Goal: Task Accomplishment & Management: Use online tool/utility

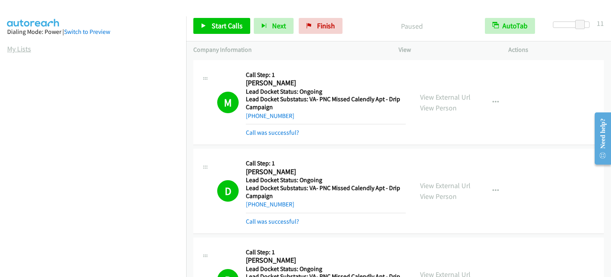
click at [8, 50] on link "My Lists" at bounding box center [19, 48] width 24 height 9
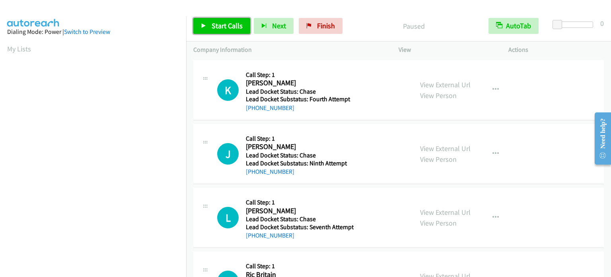
click at [216, 27] on span "Start Calls" at bounding box center [227, 25] width 31 height 9
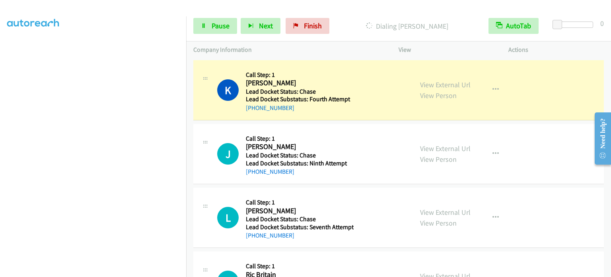
scroll to position [170, 0]
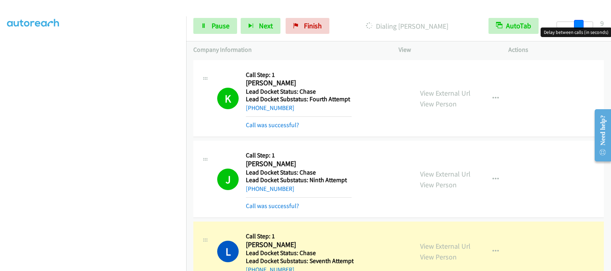
drag, startPoint x: 560, startPoint y: 25, endPoint x: 583, endPoint y: 25, distance: 22.3
click at [583, 25] on span at bounding box center [579, 25] width 10 height 10
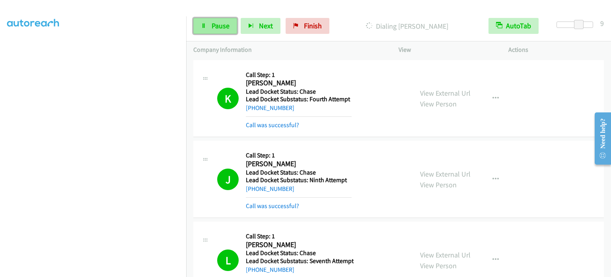
click at [208, 23] on link "Pause" at bounding box center [215, 26] width 44 height 16
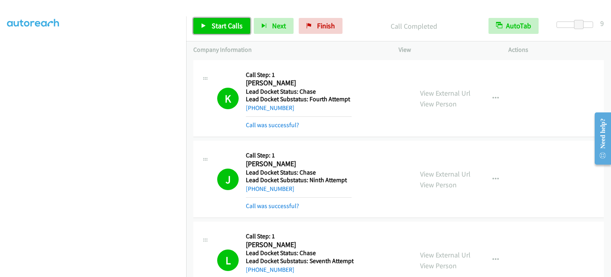
click at [224, 18] on link "Start Calls" at bounding box center [221, 26] width 57 height 16
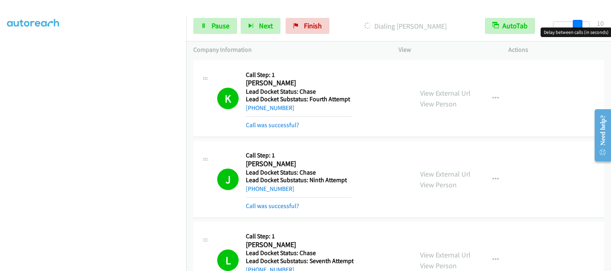
click at [583, 25] on div at bounding box center [571, 24] width 37 height 6
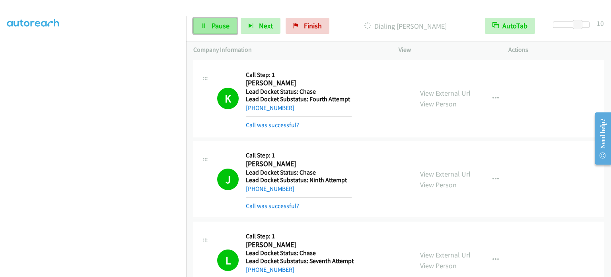
click at [212, 25] on span "Pause" at bounding box center [221, 25] width 18 height 9
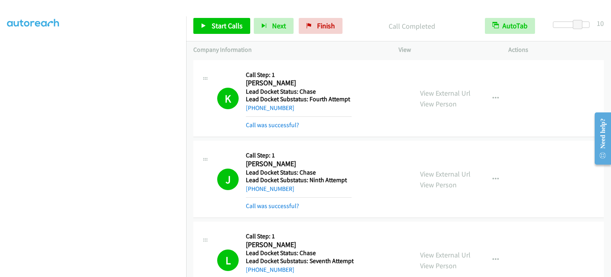
scroll to position [0, 0]
click at [221, 27] on span "Start Calls" at bounding box center [227, 25] width 31 height 9
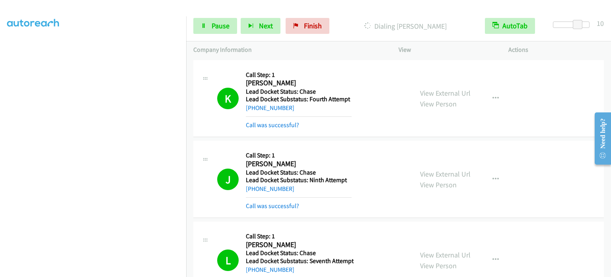
scroll to position [170, 0]
click at [222, 28] on span "Pause" at bounding box center [221, 25] width 18 height 9
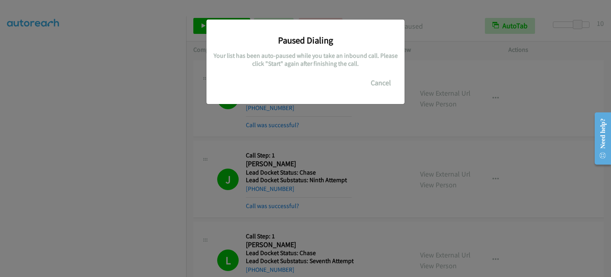
click at [371, 122] on div "Paused Dialing Your list has been auto-paused while you take an inbound call. P…" at bounding box center [305, 141] width 611 height 269
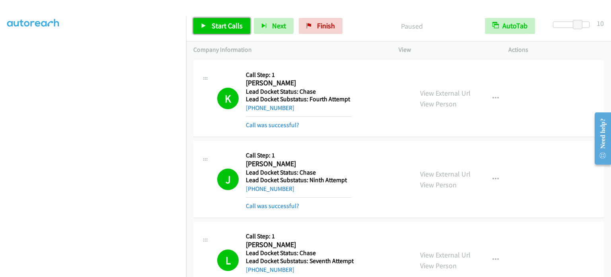
click at [212, 23] on span "Start Calls" at bounding box center [227, 25] width 31 height 9
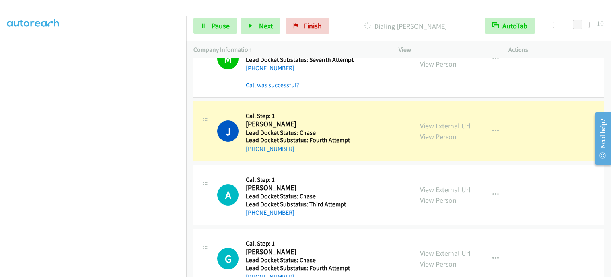
scroll to position [1673, 0]
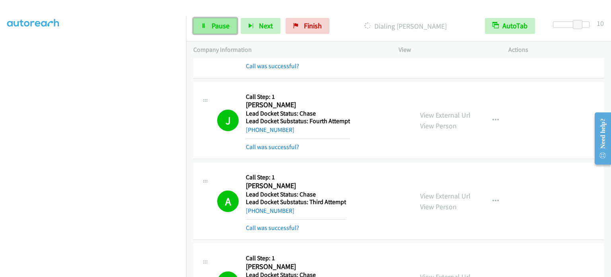
click at [212, 25] on span "Pause" at bounding box center [221, 25] width 18 height 9
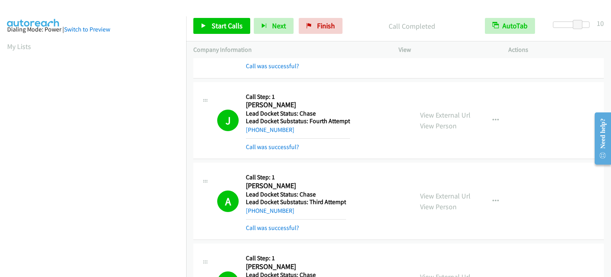
scroll to position [0, 0]
click at [12, 44] on link "My Lists" at bounding box center [19, 48] width 24 height 9
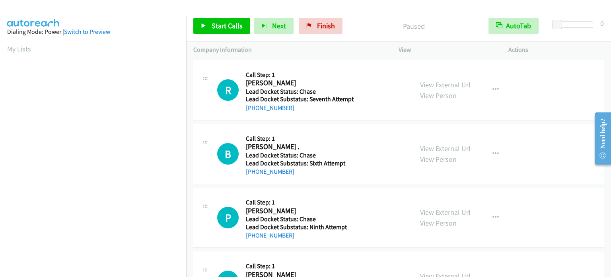
drag, startPoint x: 556, startPoint y: 29, endPoint x: 566, endPoint y: 28, distance: 10.8
click at [566, 28] on div at bounding box center [575, 27] width 51 height 12
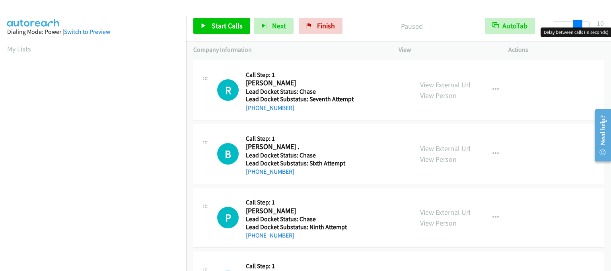
drag, startPoint x: 561, startPoint y: 26, endPoint x: 585, endPoint y: 27, distance: 24.3
click at [585, 27] on body "Start Calls Pause Next Finish Paused AutoTab AutoTab 10 Company Information Inf…" at bounding box center [305, 19] width 611 height 38
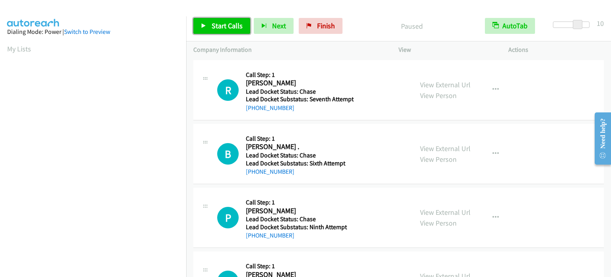
click at [221, 18] on link "Start Calls" at bounding box center [221, 26] width 57 height 16
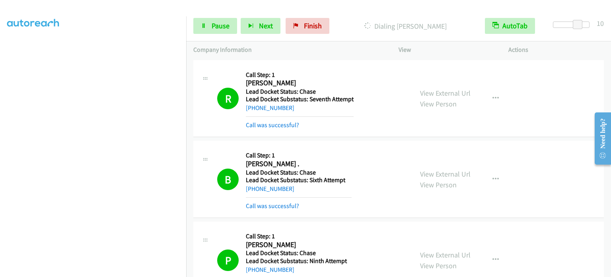
scroll to position [170, 0]
click at [226, 22] on span "Pause" at bounding box center [221, 25] width 18 height 9
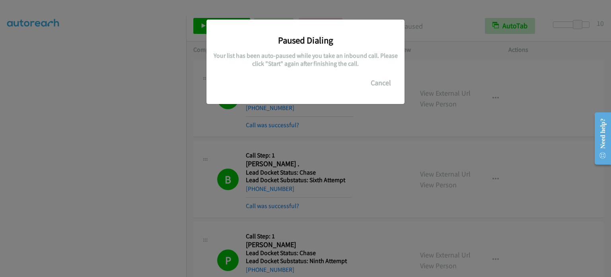
click at [224, 133] on div "Paused Dialing Your list has been auto-paused while you take an inbound call. P…" at bounding box center [305, 141] width 611 height 269
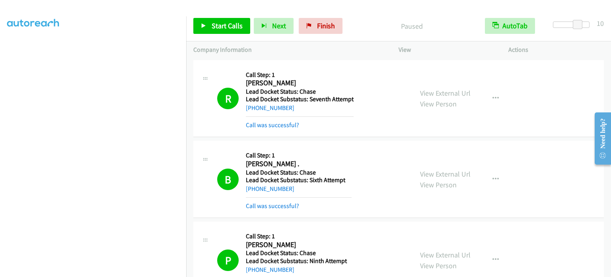
scroll to position [11, 0]
click at [22, 39] on link "My Lists" at bounding box center [19, 37] width 24 height 9
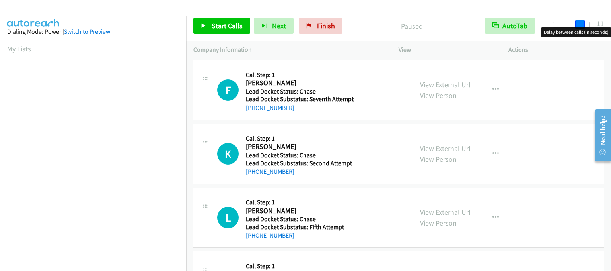
drag, startPoint x: 559, startPoint y: 26, endPoint x: 586, endPoint y: 30, distance: 26.6
click at [586, 30] on body "Start Calls Pause Next Finish Paused AutoTab AutoTab 11 Company Information Inf…" at bounding box center [305, 19] width 611 height 38
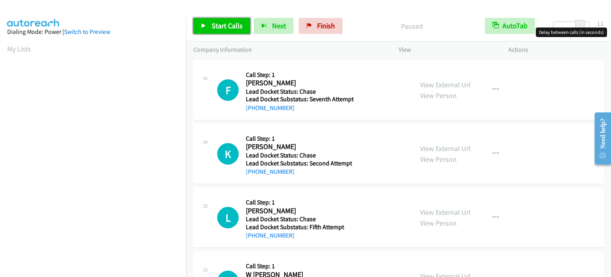
click at [212, 22] on span "Start Calls" at bounding box center [227, 25] width 31 height 9
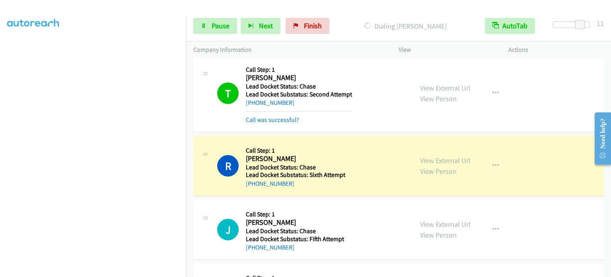
scroll to position [385, 0]
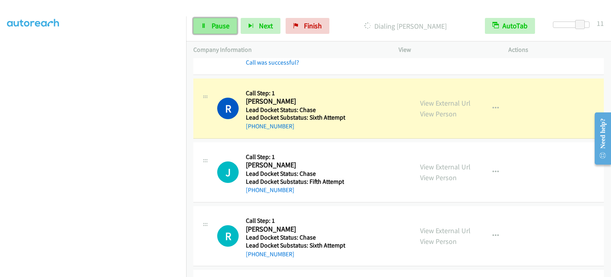
click at [214, 26] on span "Pause" at bounding box center [221, 25] width 18 height 9
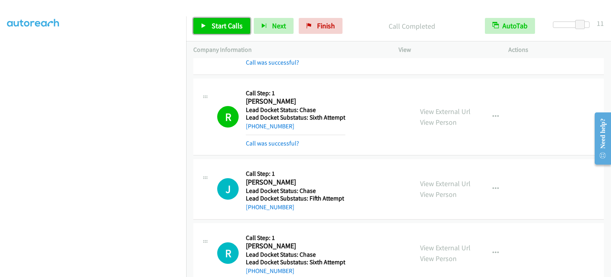
click at [210, 23] on link "Start Calls" at bounding box center [221, 26] width 57 height 16
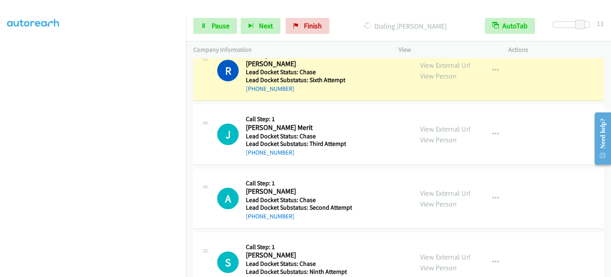
scroll to position [610, 0]
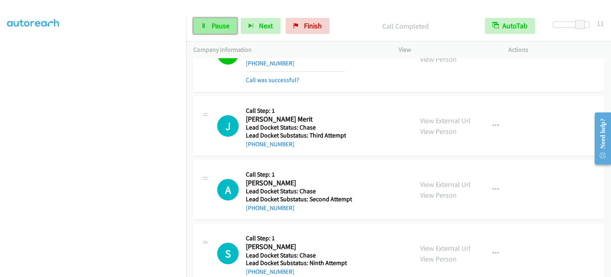
click at [216, 25] on span "Pause" at bounding box center [221, 25] width 18 height 9
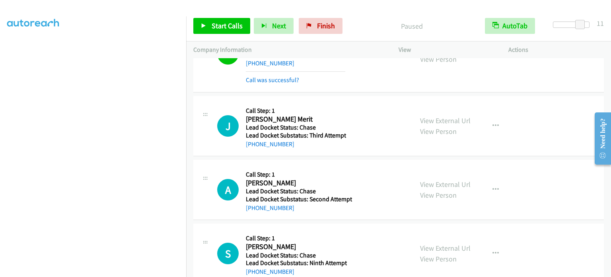
scroll to position [11, 0]
click at [212, 26] on span "Start Calls" at bounding box center [227, 25] width 31 height 9
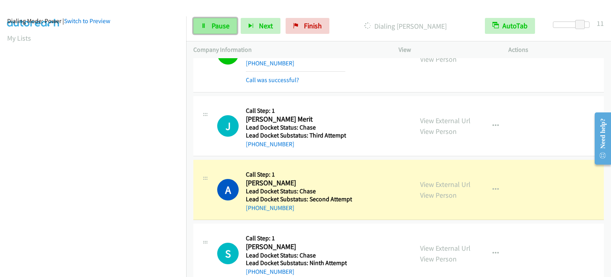
click at [207, 25] on link "Pause" at bounding box center [215, 26] width 44 height 16
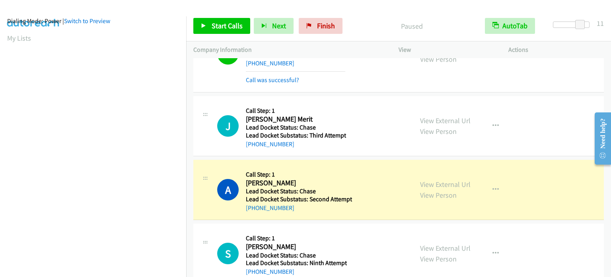
scroll to position [170, 0]
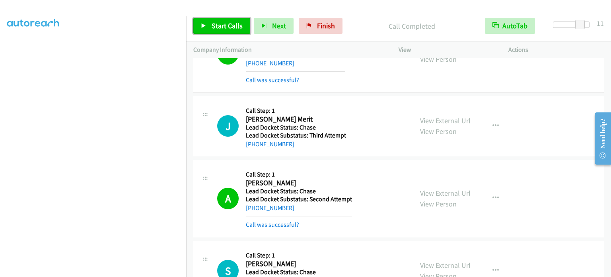
click at [224, 26] on span "Start Calls" at bounding box center [227, 25] width 31 height 9
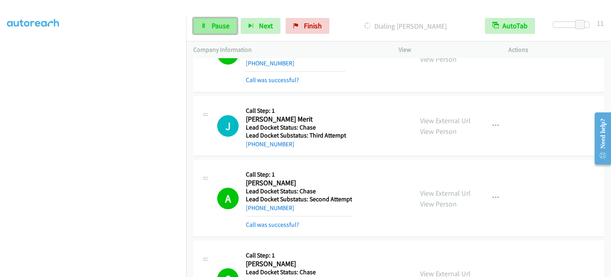
click at [220, 26] on span "Pause" at bounding box center [221, 25] width 18 height 9
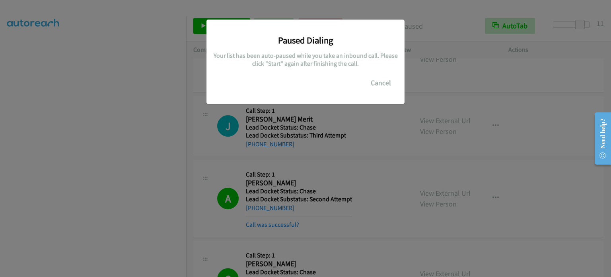
click at [197, 240] on div "Paused Dialing Your list has been auto-paused while you take an inbound call. P…" at bounding box center [305, 141] width 611 height 269
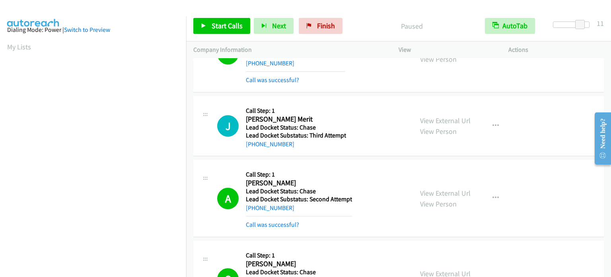
scroll to position [0, 0]
click at [209, 21] on link "Start Calls" at bounding box center [221, 26] width 57 height 16
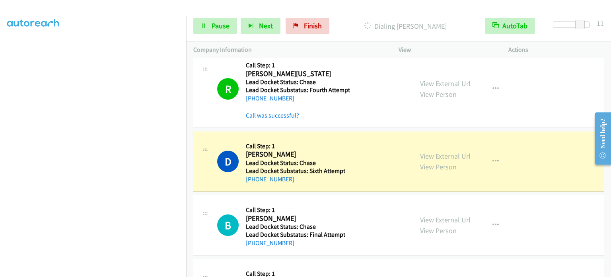
scroll to position [1335, 0]
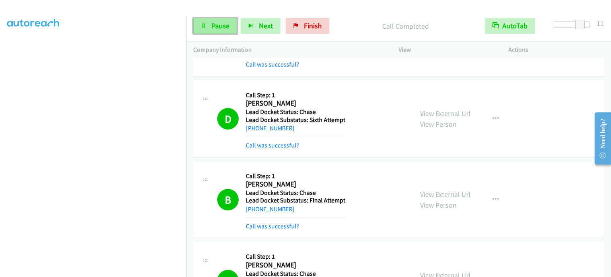
click at [227, 28] on span "Pause" at bounding box center [221, 25] width 18 height 9
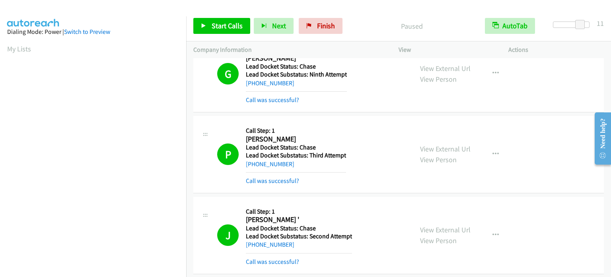
scroll to position [1627, 0]
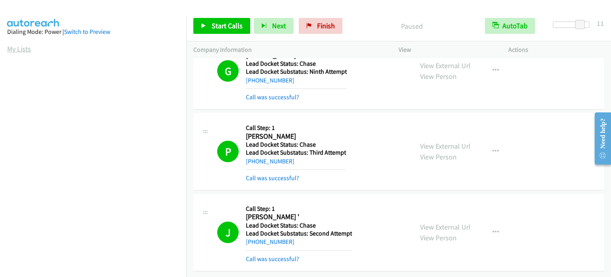
click at [23, 52] on link "My Lists" at bounding box center [19, 48] width 24 height 9
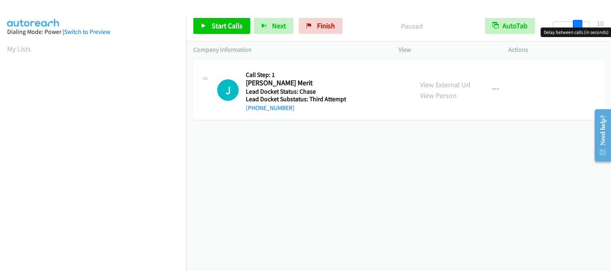
drag, startPoint x: 558, startPoint y: 27, endPoint x: 583, endPoint y: 28, distance: 25.1
click at [583, 28] on body "Start Calls Pause Next Finish Paused AutoTab AutoTab 10 Company Information Inf…" at bounding box center [305, 19] width 611 height 38
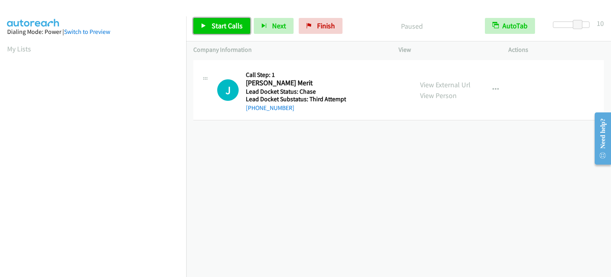
click at [209, 25] on link "Start Calls" at bounding box center [221, 26] width 57 height 16
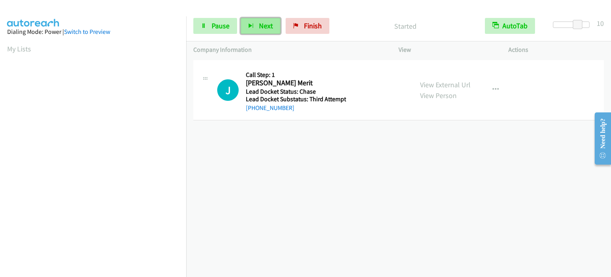
click at [260, 28] on span "Next" at bounding box center [266, 25] width 14 height 9
click at [206, 18] on link "Pause" at bounding box center [215, 26] width 44 height 16
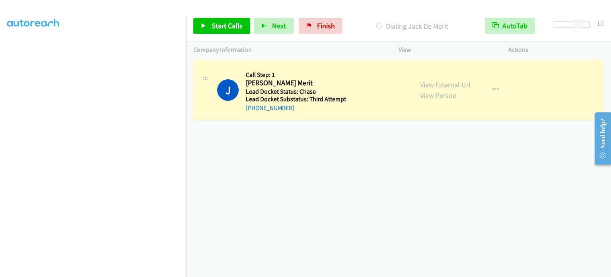
scroll to position [170, 0]
click at [212, 30] on span "Start Calls" at bounding box center [227, 25] width 31 height 9
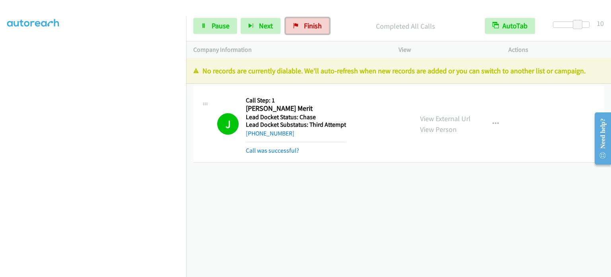
drag, startPoint x: 298, startPoint y: 24, endPoint x: 338, endPoint y: 26, distance: 40.6
click at [298, 24] on link "Finish" at bounding box center [308, 26] width 44 height 16
